Goal: Transaction & Acquisition: Purchase product/service

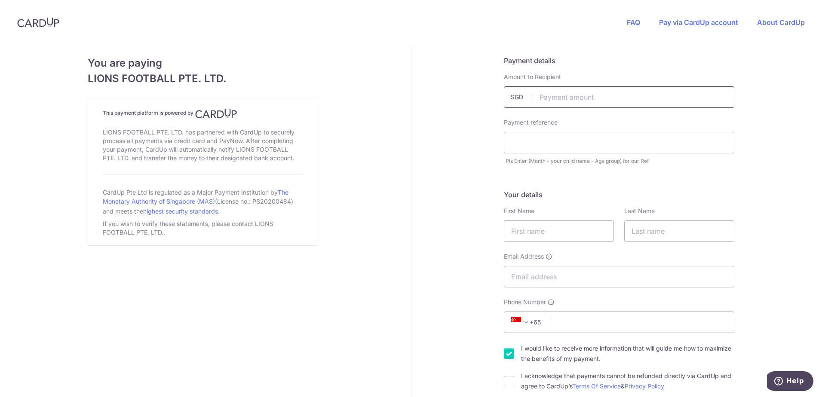
click at [570, 98] on input "text" at bounding box center [619, 96] width 230 height 21
click at [559, 96] on input "text" at bounding box center [619, 96] width 230 height 21
click at [535, 138] on input "text" at bounding box center [619, 142] width 230 height 21
paste input "[PERSON_NAME] - u14 Total amt is $"
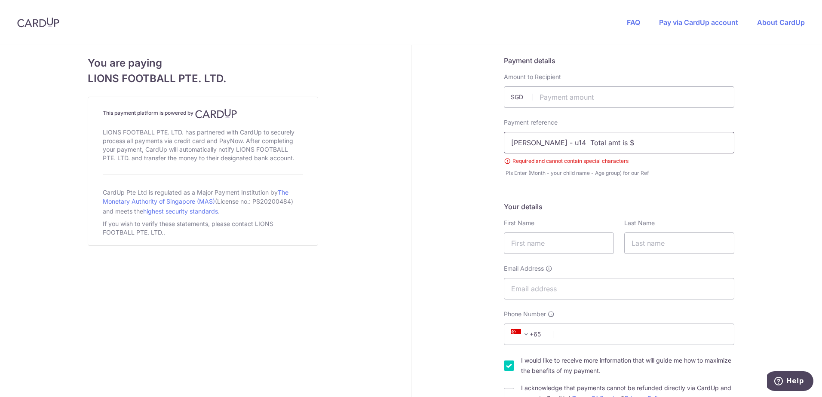
drag, startPoint x: 621, startPoint y: 144, endPoint x: 574, endPoint y: 143, distance: 47.3
click at [574, 143] on input "[PERSON_NAME] - u14 Total amt is $" at bounding box center [619, 142] width 230 height 21
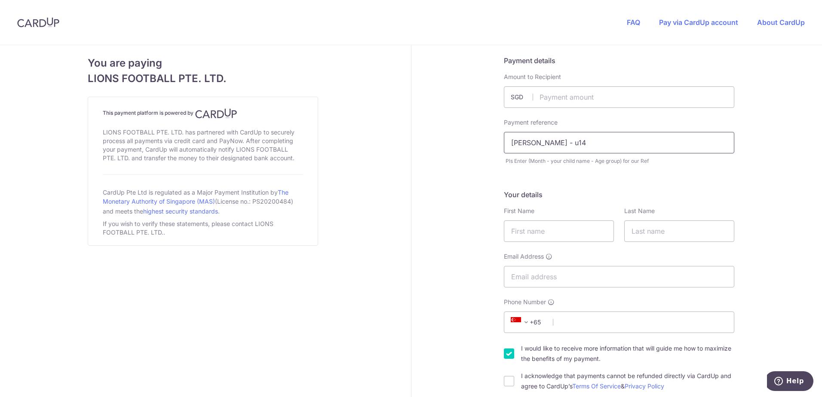
paste input "Total amt is $ 1"
drag, startPoint x: 639, startPoint y: 140, endPoint x: 632, endPoint y: 143, distance: 7.1
click at [634, 144] on input "[PERSON_NAME] - u14 Total amt is 190" at bounding box center [619, 142] width 230 height 21
drag, startPoint x: 635, startPoint y: 148, endPoint x: 623, endPoint y: 149, distance: 12.5
click at [623, 149] on input "[PERSON_NAME] - u14 Total amt is 190" at bounding box center [619, 142] width 230 height 21
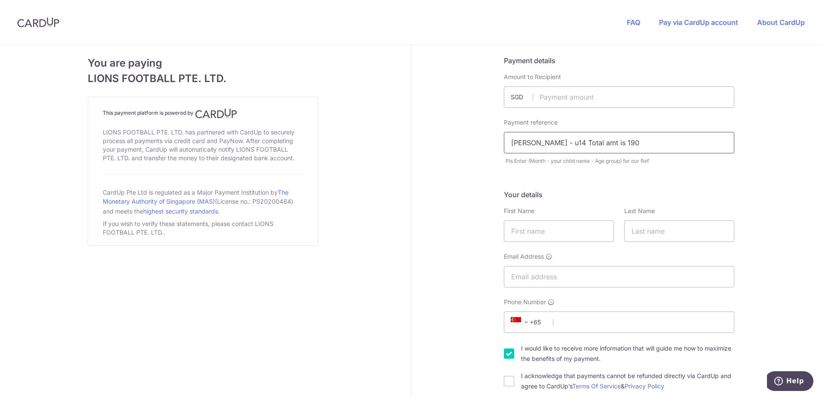
click at [638, 147] on input "[PERSON_NAME] - u14 Total amt is 190" at bounding box center [619, 142] width 230 height 21
click at [510, 142] on input "[PERSON_NAME] - u14 Total amt is 190" at bounding box center [619, 142] width 230 height 21
drag, startPoint x: 626, startPoint y: 146, endPoint x: 573, endPoint y: 145, distance: 52.9
click at [573, 145] on input "[PERSON_NAME] - u14 Total amt is 190" at bounding box center [619, 142] width 230 height 21
paste input "SYL fees + July"
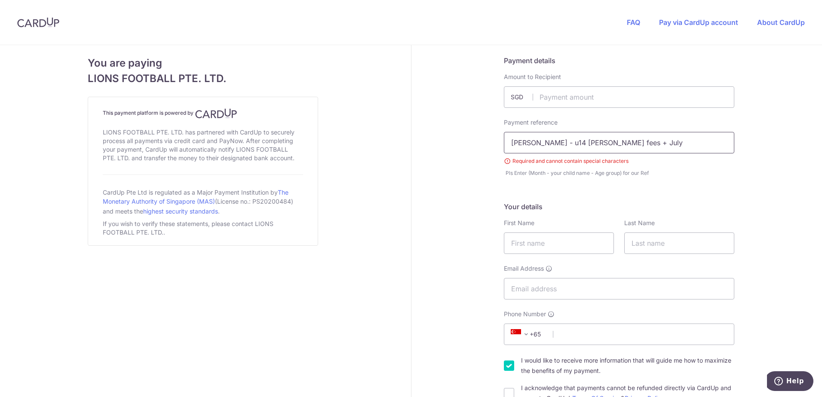
click at [573, 141] on input "[PERSON_NAME] - u14 [PERSON_NAME] fees + July" at bounding box center [619, 142] width 230 height 21
type input "[PERSON_NAME] - u14 [PERSON_NAME] fees + July"
click at [570, 97] on input "text" at bounding box center [619, 96] width 230 height 21
type input "190.00"
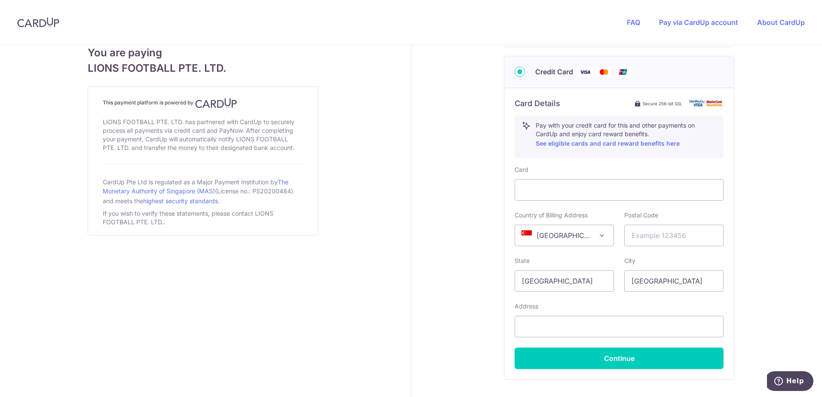
scroll to position [43, 0]
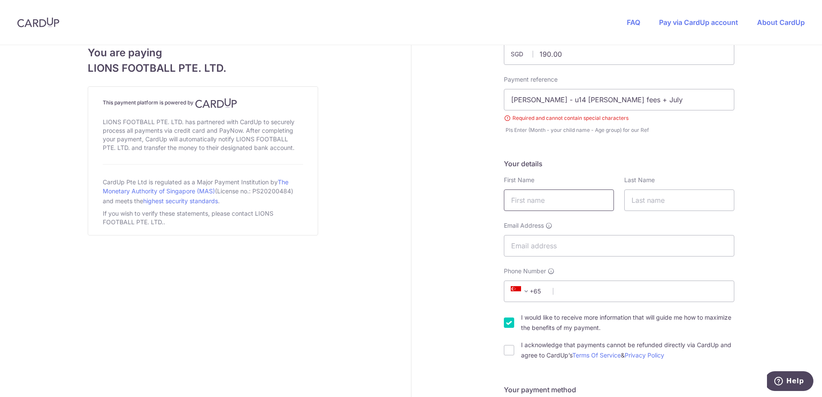
click at [545, 208] on input "text" at bounding box center [559, 200] width 110 height 21
type input "Mande"
type input "Low"
type input "[EMAIL_ADDRESS][DOMAIN_NAME]"
select select "65"
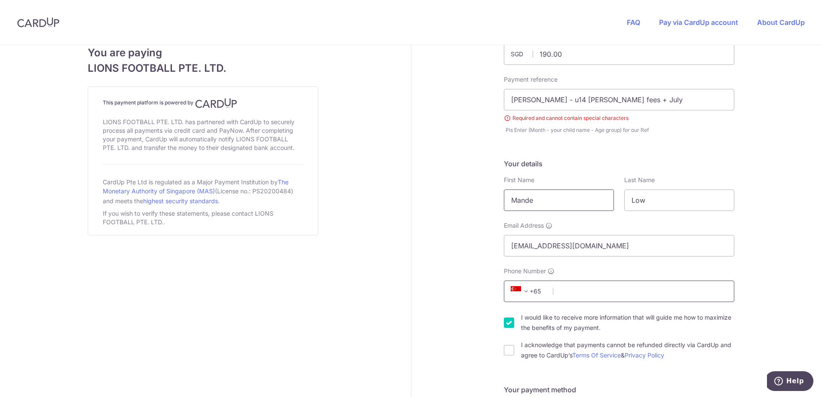
type input "91722549"
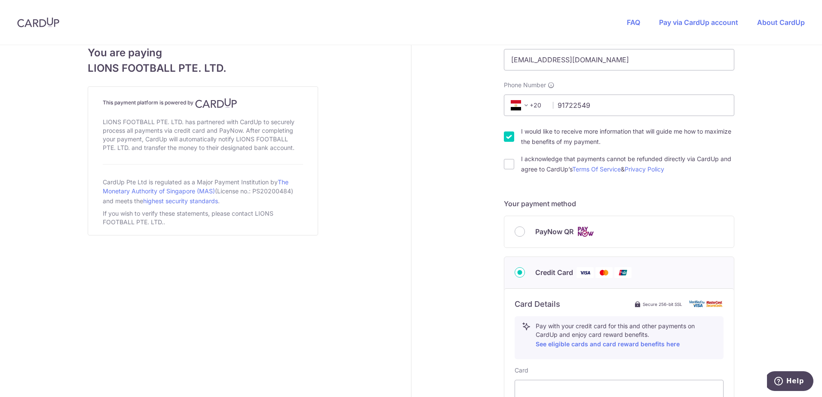
scroll to position [57, 0]
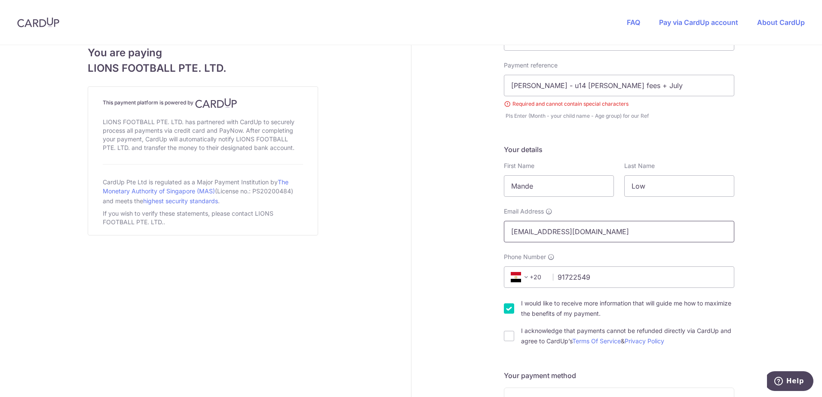
click at [597, 236] on input "[EMAIL_ADDRESS][DOMAIN_NAME]" at bounding box center [619, 231] width 230 height 21
drag, startPoint x: 589, startPoint y: 231, endPoint x: 533, endPoint y: 231, distance: 55.9
click at [533, 231] on input "[EMAIL_ADDRESS][DOMAIN_NAME]" at bounding box center [619, 231] width 230 height 21
type input "[EMAIL_ADDRESS][DOMAIN_NAME]"
click at [530, 273] on span "+20" at bounding box center [527, 277] width 39 height 10
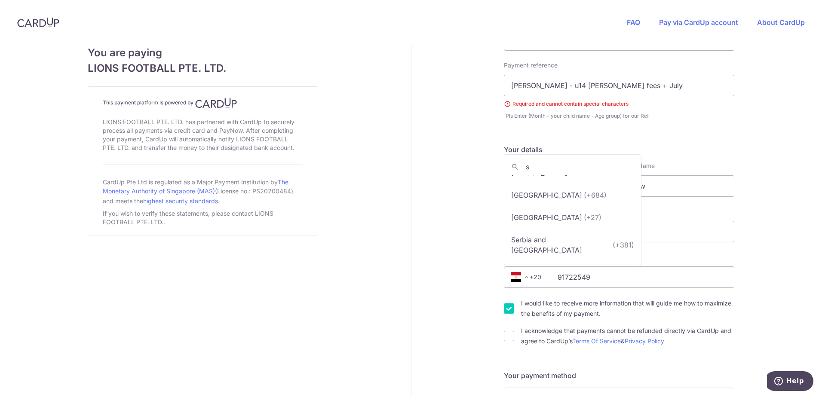
scroll to position [0, 0]
type input "singa"
select select "199"
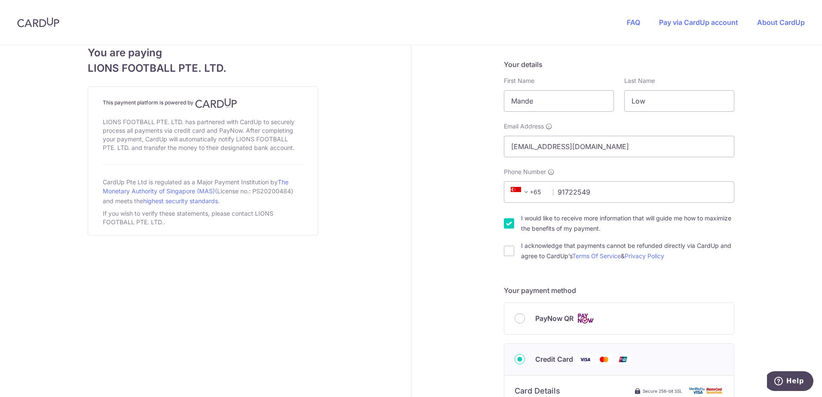
scroll to position [143, 0]
click at [508, 251] on input "I acknowledge that payments cannot be refunded directly via CardUp and agree to…" at bounding box center [509, 250] width 10 height 10
checkbox input "true"
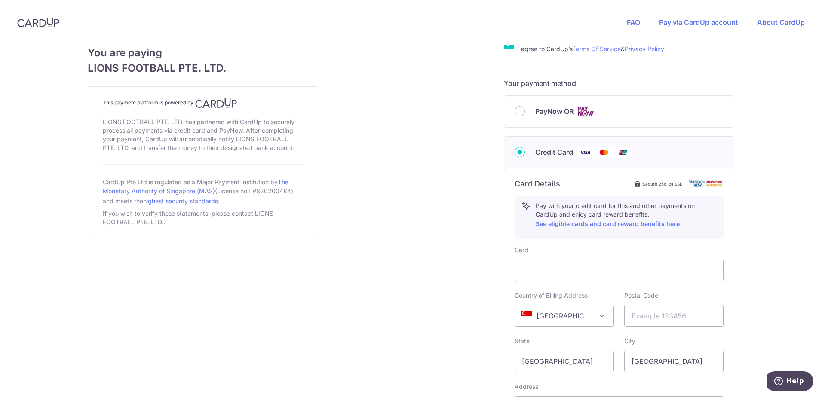
scroll to position [444, 0]
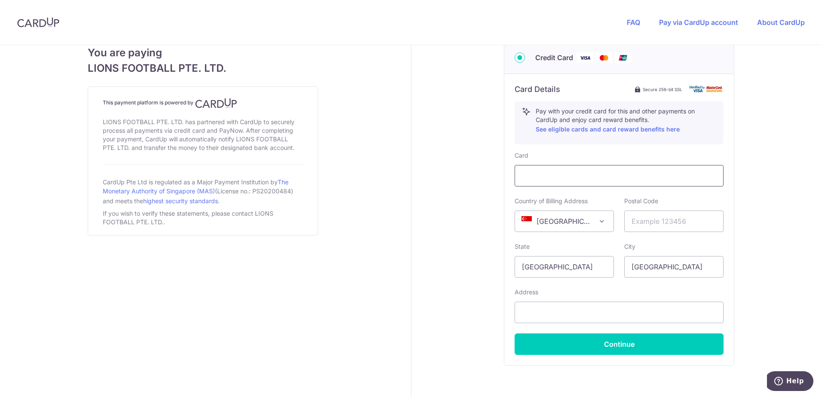
click at [551, 168] on div at bounding box center [619, 175] width 209 height 21
click at [694, 219] on input "text" at bounding box center [673, 221] width 99 height 21
type input "530507"
click at [551, 312] on input "text" at bounding box center [619, 312] width 209 height 21
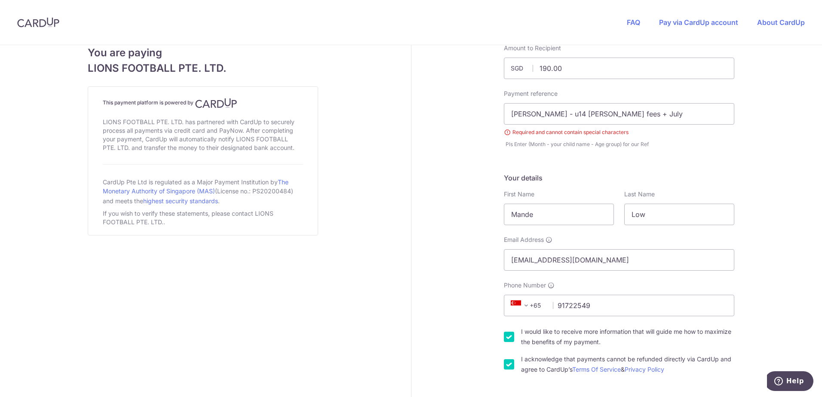
scroll to position [14, 0]
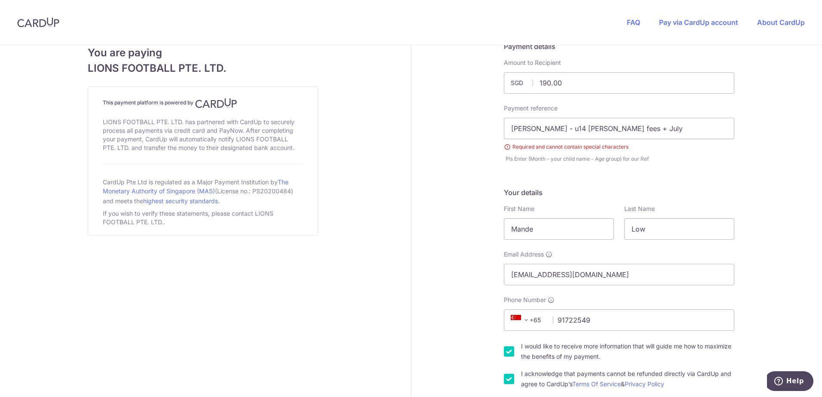
type input "[STREET_ADDRESS]"
drag, startPoint x: 590, startPoint y: 148, endPoint x: 608, endPoint y: 133, distance: 24.1
click at [591, 148] on small "Required and cannot contain special characters" at bounding box center [619, 147] width 230 height 9
click at [607, 129] on input "[PERSON_NAME] - u14 [PERSON_NAME] fees + July" at bounding box center [619, 128] width 230 height 21
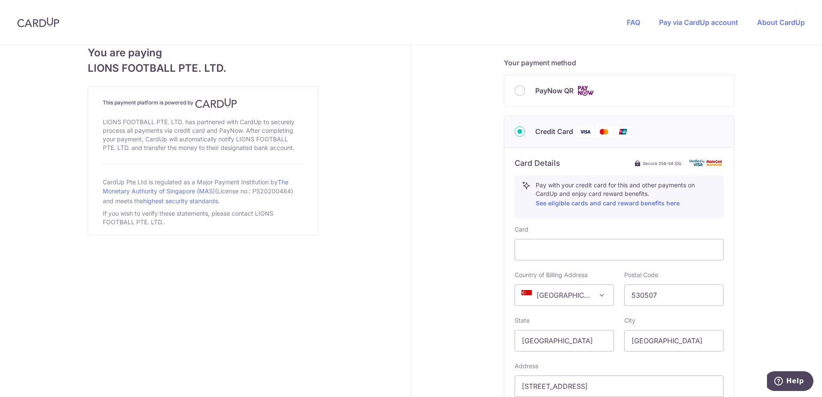
scroll to position [474, 0]
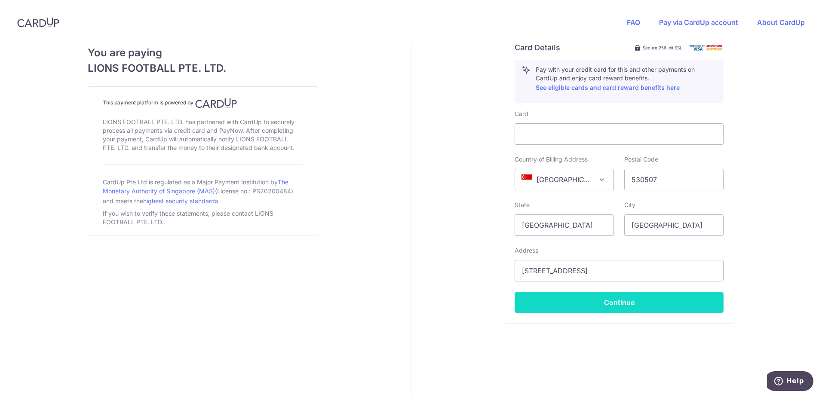
type input "[PERSON_NAME] - u14 [PERSON_NAME] fees July"
click at [597, 307] on button "Continue" at bounding box center [619, 302] width 209 height 21
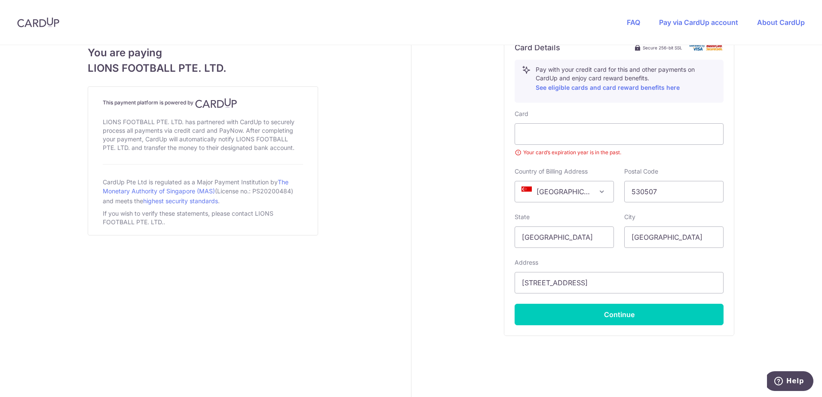
click at [716, 173] on div "Postal Code 530507 Please enter a valid postal code" at bounding box center [673, 184] width 99 height 35
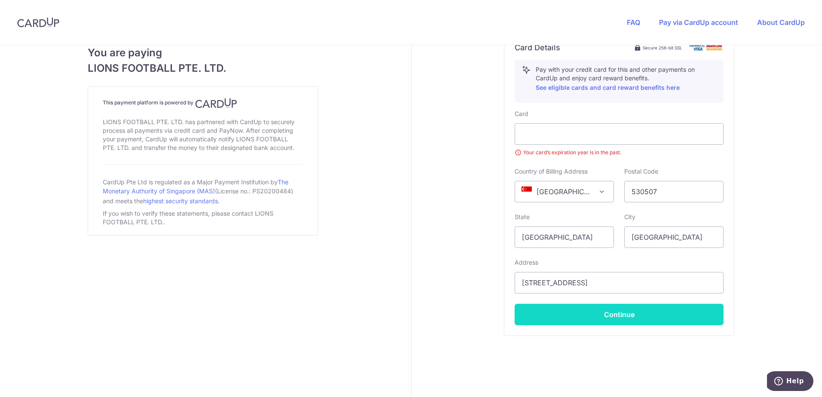
click at [608, 322] on button "Continue" at bounding box center [619, 314] width 209 height 21
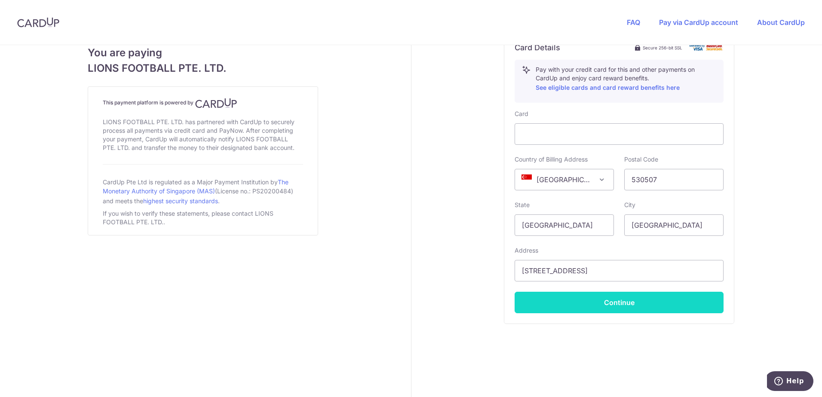
click at [627, 304] on button "Continue" at bounding box center [619, 302] width 209 height 21
type input "**** 8527"
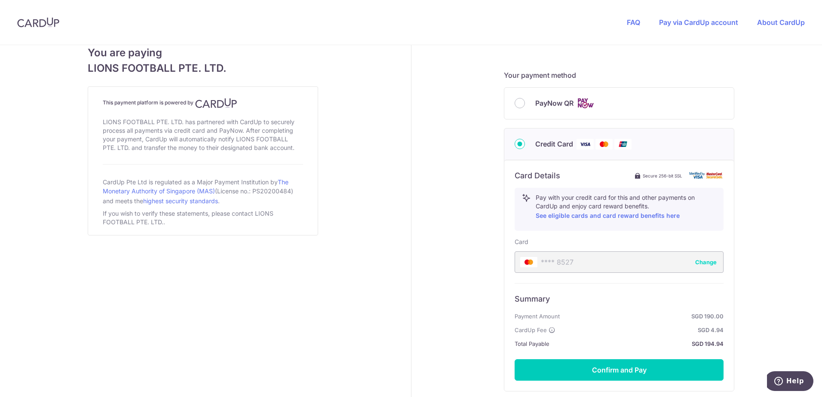
scroll to position [413, 0]
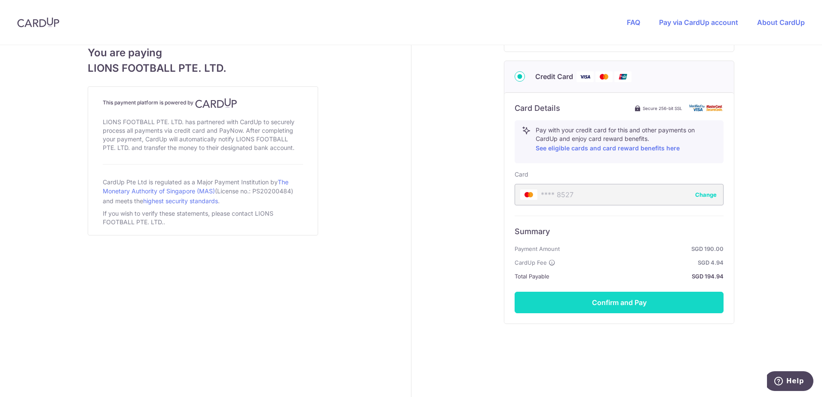
click at [607, 303] on button "Confirm and Pay" at bounding box center [619, 302] width 209 height 21
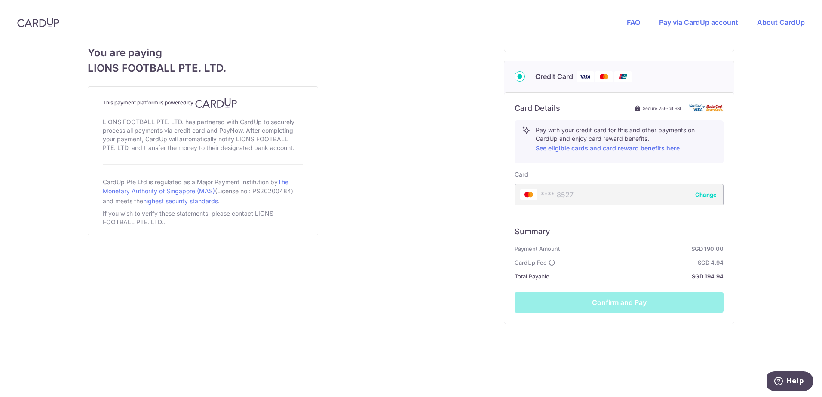
scroll to position [241, 0]
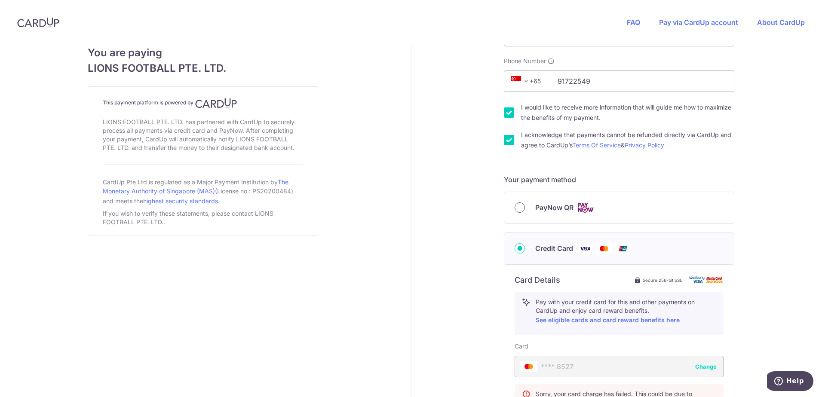
click at [519, 205] on input "PayNow QR" at bounding box center [520, 207] width 10 height 10
radio input "true"
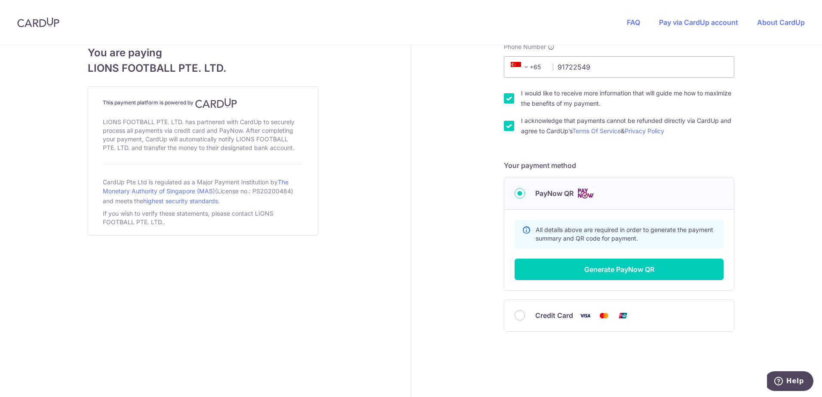
scroll to position [263, 0]
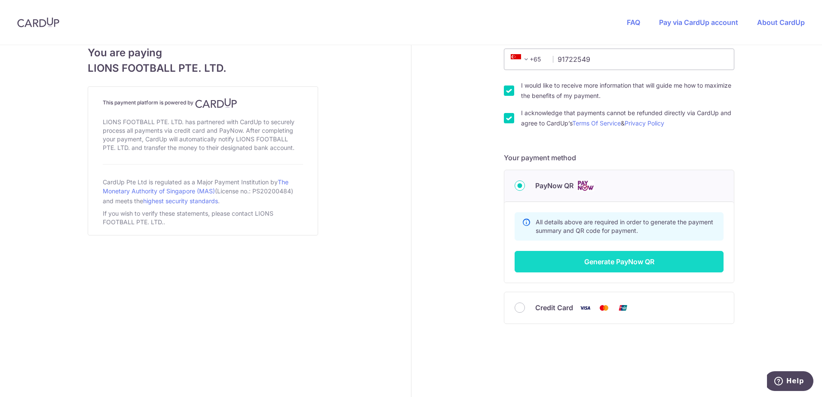
click at [597, 265] on button "Generate PayNow QR" at bounding box center [619, 261] width 209 height 21
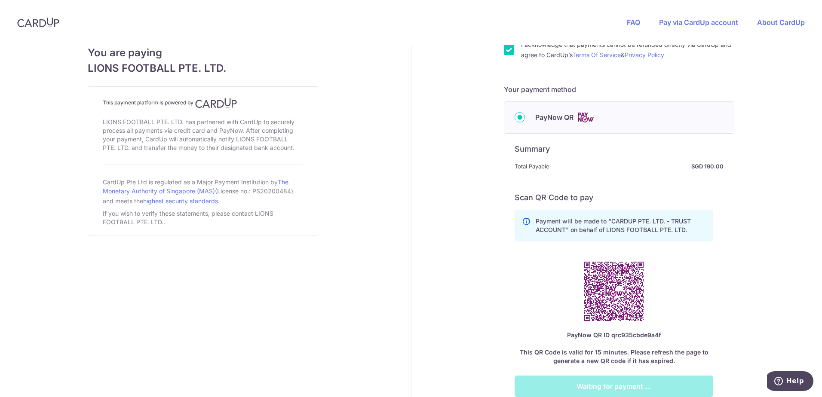
scroll to position [392, 0]
